Goal: Information Seeking & Learning: Learn about a topic

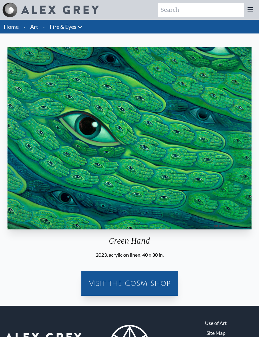
click at [31, 26] on link "Art" at bounding box center [34, 26] width 8 height 9
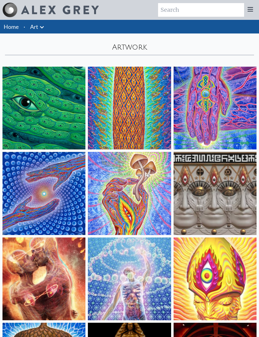
click at [118, 131] on img at bounding box center [129, 108] width 83 height 83
click at [230, 127] on img at bounding box center [214, 108] width 83 height 83
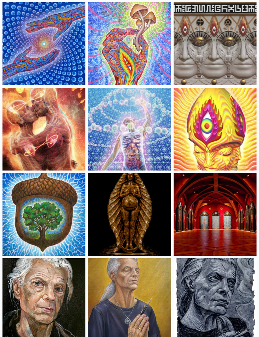
scroll to position [150, 0]
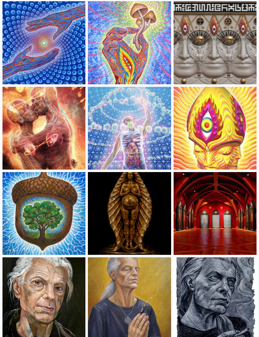
click at [66, 154] on img at bounding box center [43, 128] width 83 height 83
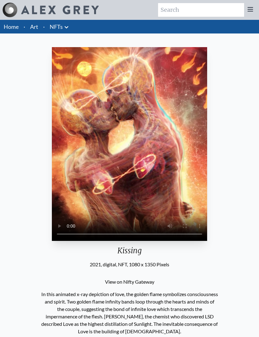
click at [138, 193] on video "Your browser does not support the video tag." at bounding box center [129, 144] width 155 height 194
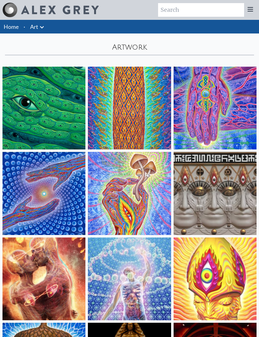
scroll to position [171, 0]
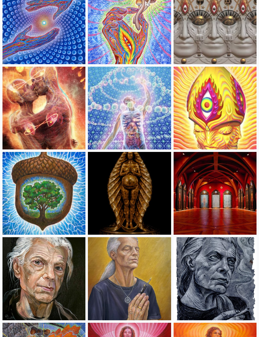
click at [214, 203] on img at bounding box center [214, 193] width 83 height 83
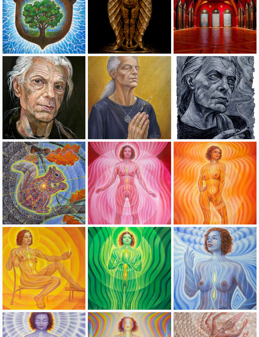
scroll to position [354, 0]
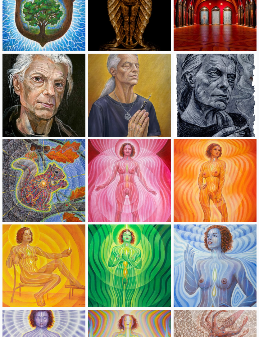
click at [138, 182] on img at bounding box center [129, 180] width 83 height 83
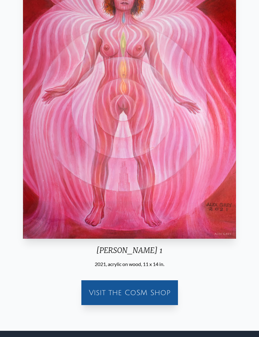
scroll to position [77, 0]
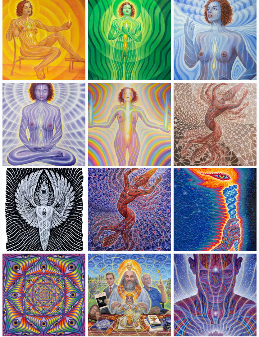
scroll to position [582, 0]
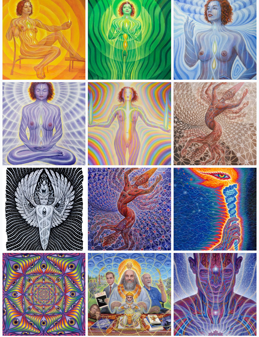
click at [229, 156] on img at bounding box center [214, 123] width 83 height 83
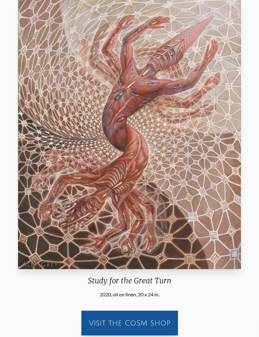
scroll to position [35, 0]
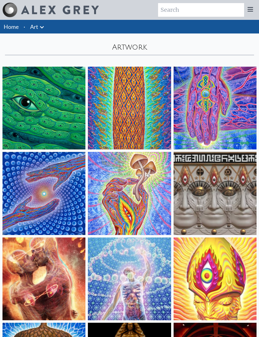
scroll to position [602, 0]
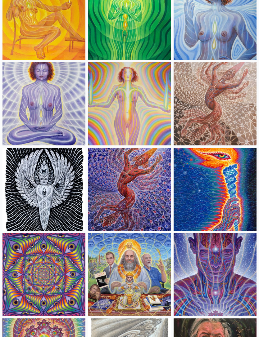
click at [148, 209] on img at bounding box center [129, 189] width 83 height 83
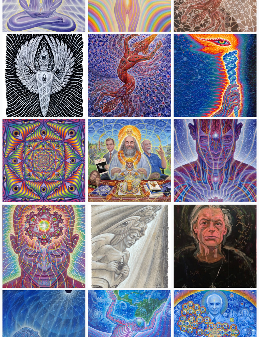
scroll to position [716, 0]
click at [148, 180] on img at bounding box center [129, 160] width 83 height 83
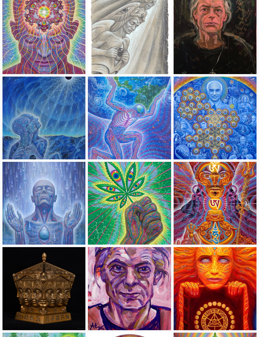
scroll to position [929, 0]
click at [141, 207] on img at bounding box center [129, 203] width 83 height 83
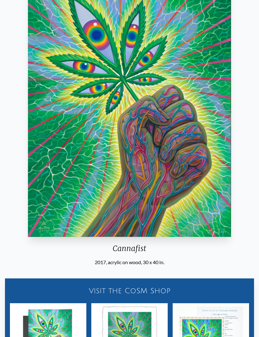
scroll to position [60, 0]
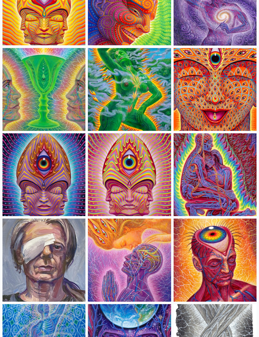
scroll to position [1385, 0]
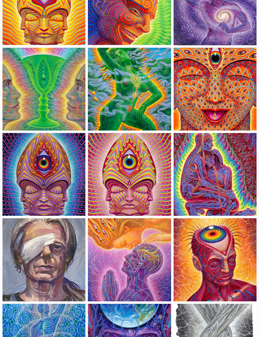
click at [152, 118] on img at bounding box center [129, 89] width 83 height 83
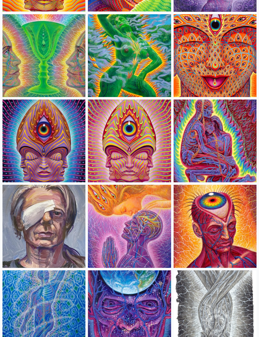
scroll to position [1418, 0]
click at [211, 168] on img at bounding box center [214, 141] width 83 height 83
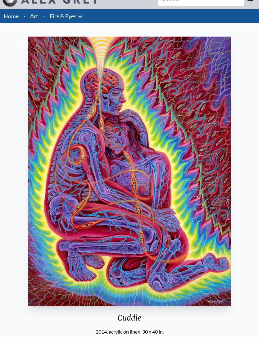
scroll to position [10, 0]
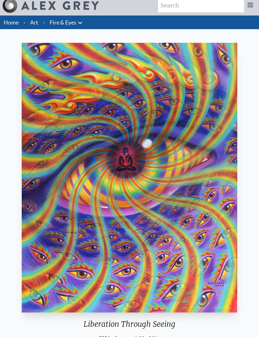
scroll to position [4, 0]
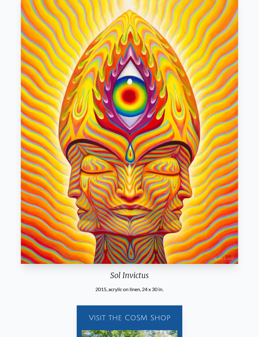
scroll to position [56, 0]
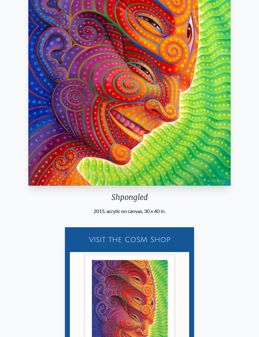
scroll to position [131, 0]
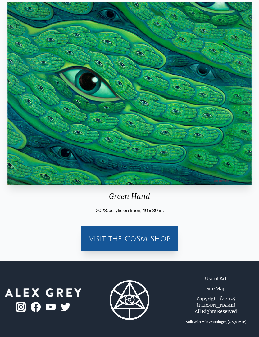
scroll to position [41, 0]
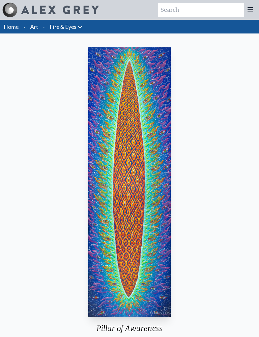
click at [81, 27] on icon at bounding box center [79, 27] width 7 height 7
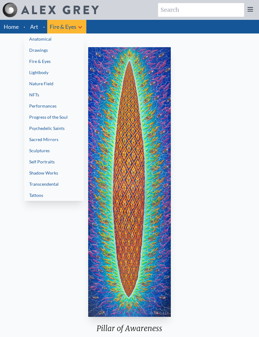
click at [38, 24] on div at bounding box center [129, 168] width 259 height 337
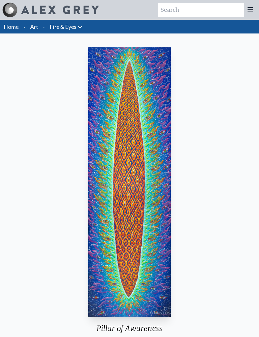
click at [41, 24] on li "·" at bounding box center [44, 27] width 7 height 14
click at [37, 28] on link "Art" at bounding box center [34, 26] width 8 height 9
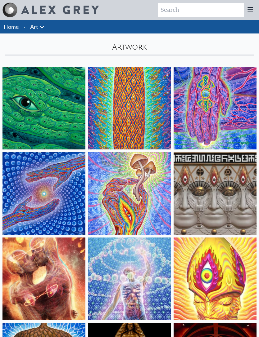
click at [17, 29] on link "Home" at bounding box center [11, 26] width 15 height 7
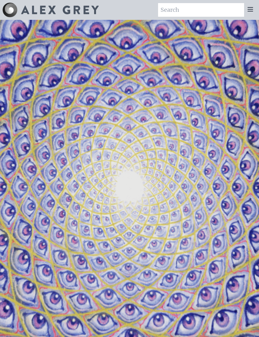
click at [251, 12] on icon at bounding box center [249, 9] width 7 height 7
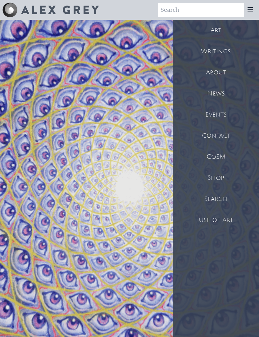
click at [215, 73] on div "About" at bounding box center [215, 72] width 86 height 21
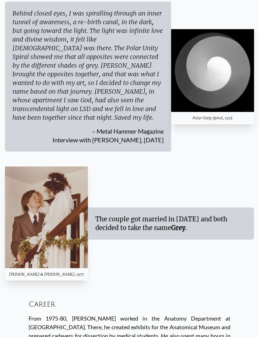
scroll to position [1009, 0]
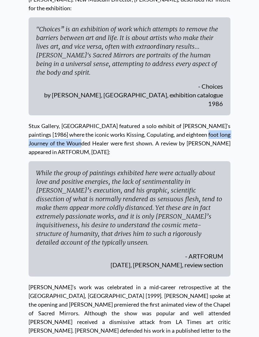
scroll to position [2117, 0]
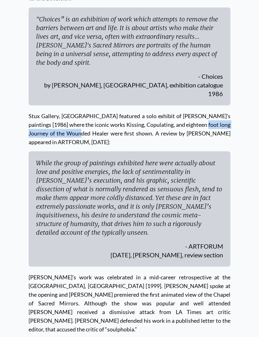
click at [150, 267] on div "[PERSON_NAME]’s work was celebrated in a mid-career retrospective at the [GEOGR…" at bounding box center [130, 300] width 202 height 67
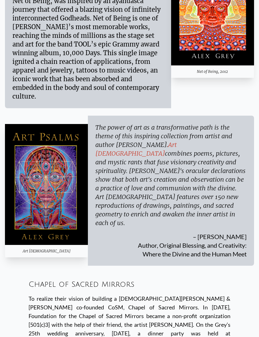
scroll to position [4559, 0]
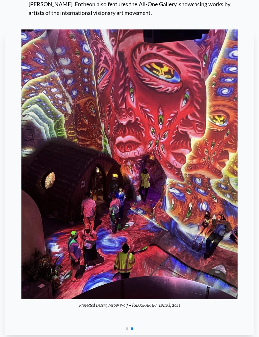
scroll to position [5700, 0]
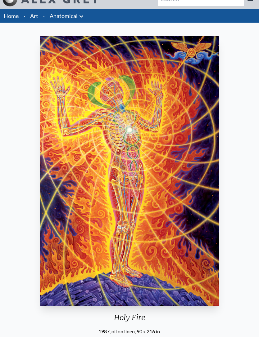
scroll to position [10, 0]
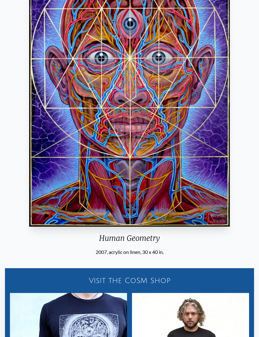
scroll to position [87, 0]
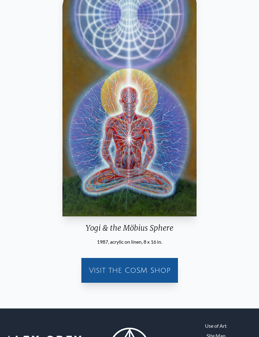
scroll to position [91, 0]
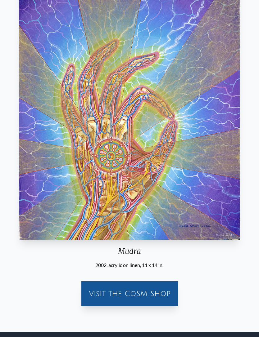
scroll to position [73, 0]
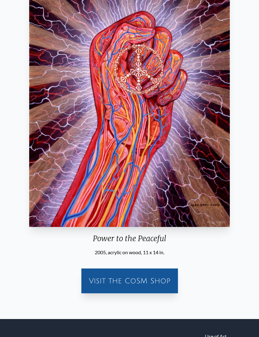
scroll to position [73, 0]
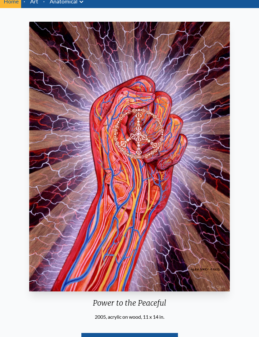
scroll to position [6, 0]
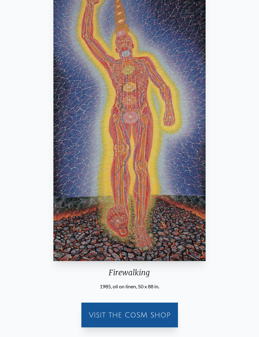
scroll to position [53, 0]
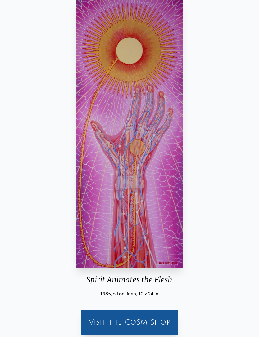
scroll to position [49, 0]
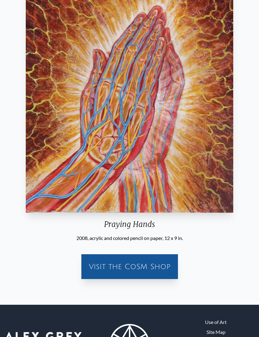
scroll to position [97, 0]
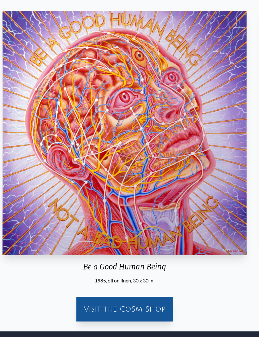
scroll to position [36, 0]
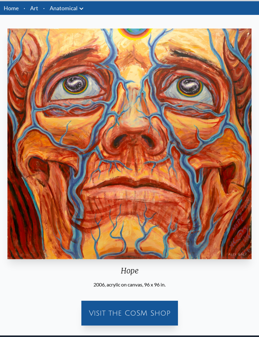
scroll to position [16, 0]
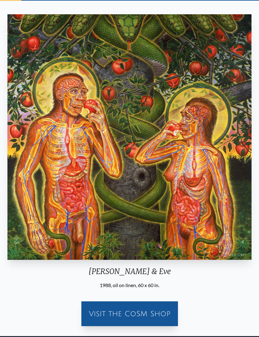
scroll to position [33, 0]
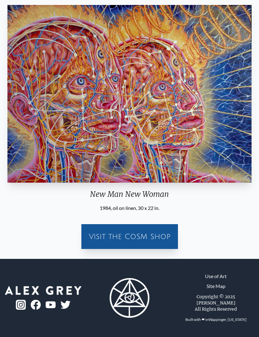
scroll to position [36, 0]
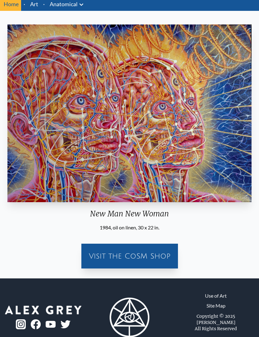
scroll to position [22, 0]
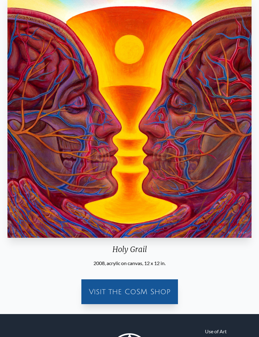
scroll to position [52, 0]
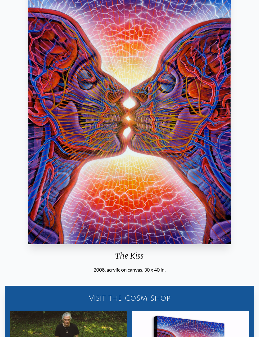
scroll to position [71, 0]
